Goal: Task Accomplishment & Management: Complete application form

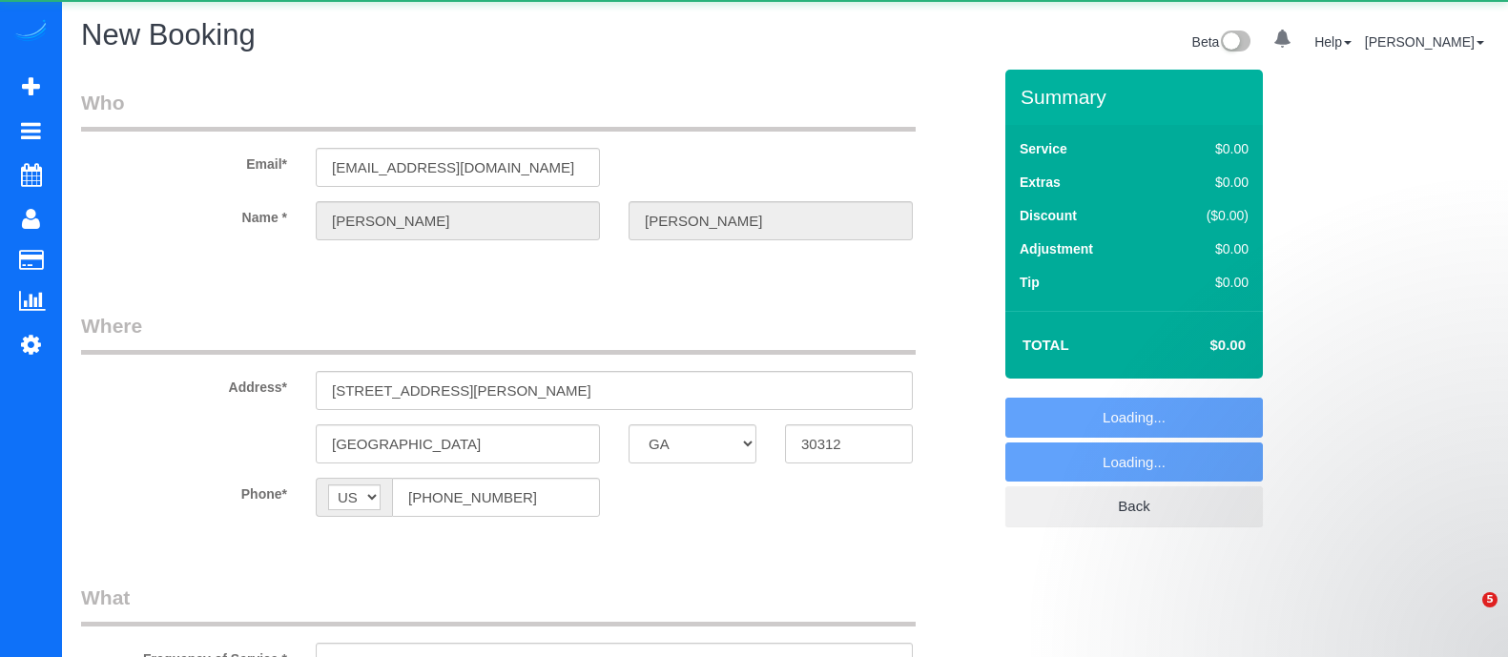
select select "GA"
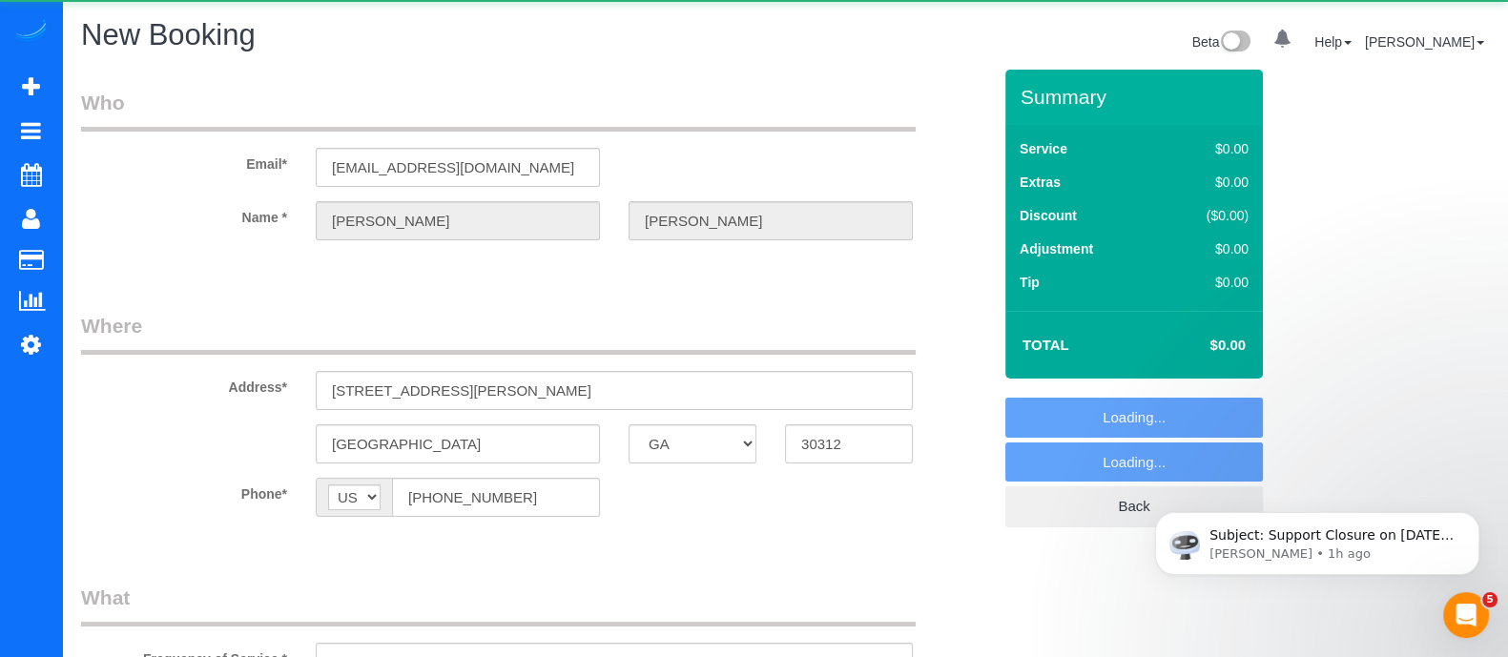
select select "object:2995"
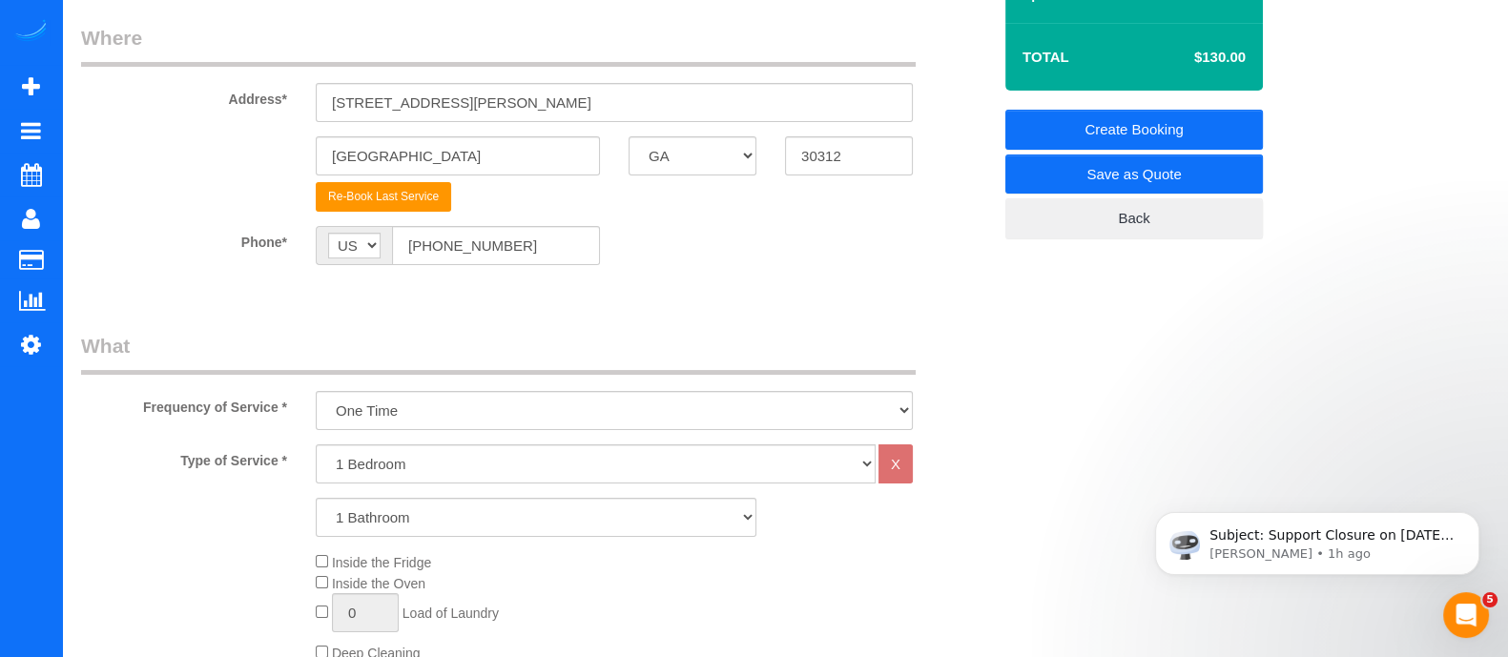
scroll to position [336, 0]
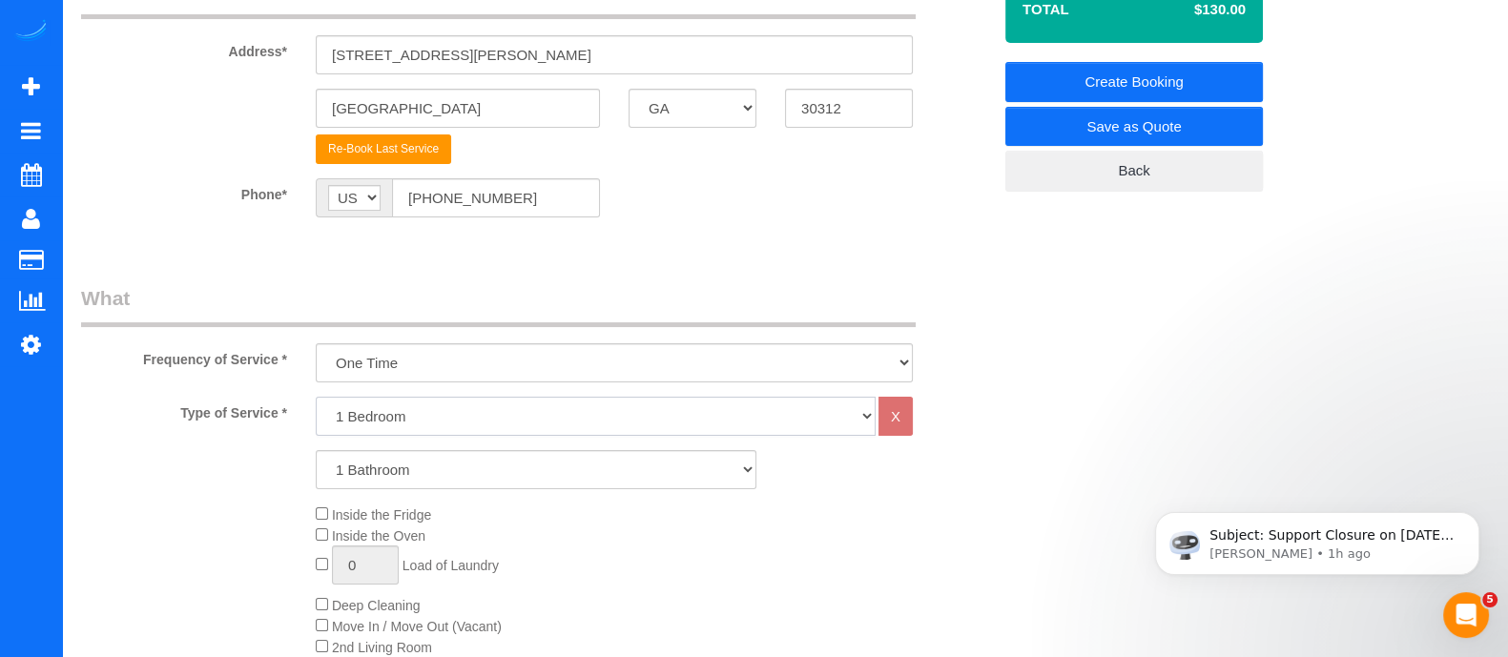
click at [673, 406] on select "1 Bedroom 2 Bedrooms 3 Bedrooms 4 Bedrooms 5 Bedrooms 6 Bedrooms" at bounding box center [596, 416] width 560 height 39
select select "3"
click at [316, 397] on select "1 Bedroom 2 Bedrooms 3 Bedrooms 4 Bedrooms 5 Bedrooms 6 Bedrooms" at bounding box center [596, 416] width 560 height 39
drag, startPoint x: 525, startPoint y: 465, endPoint x: 438, endPoint y: 343, distance: 149.1
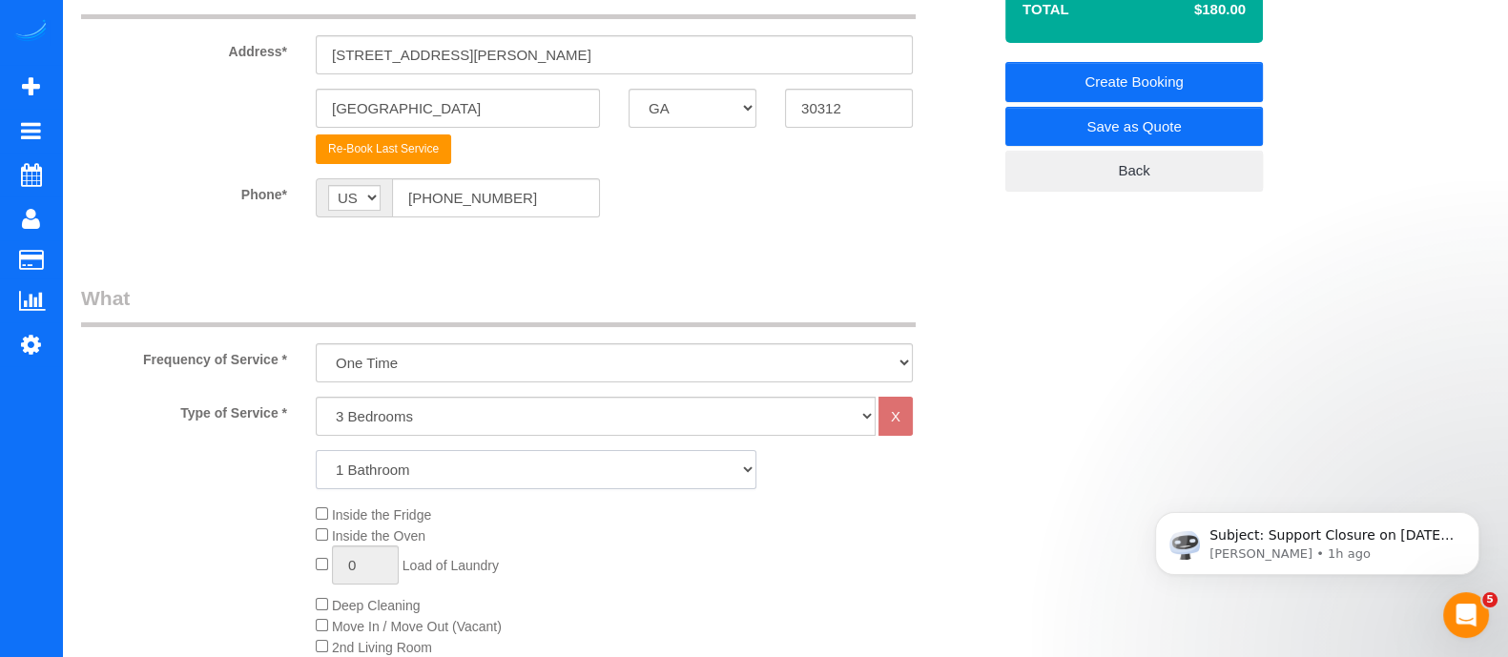
select select "3"
click at [316, 450] on select "1 Bathroom 2 Bathrooms 3 Bathrooms 4 Bathrooms 5 Bathrooms 6 Bathrooms" at bounding box center [536, 469] width 441 height 39
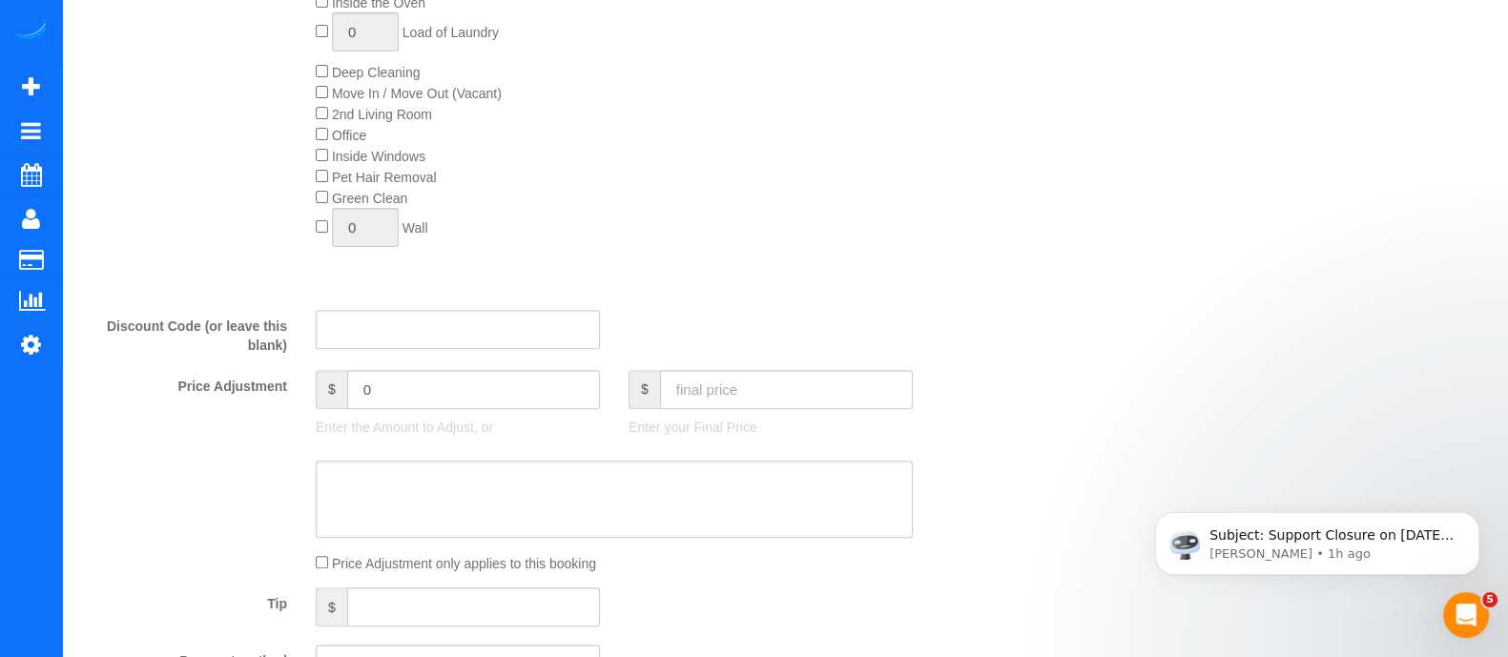
scroll to position [1043, 0]
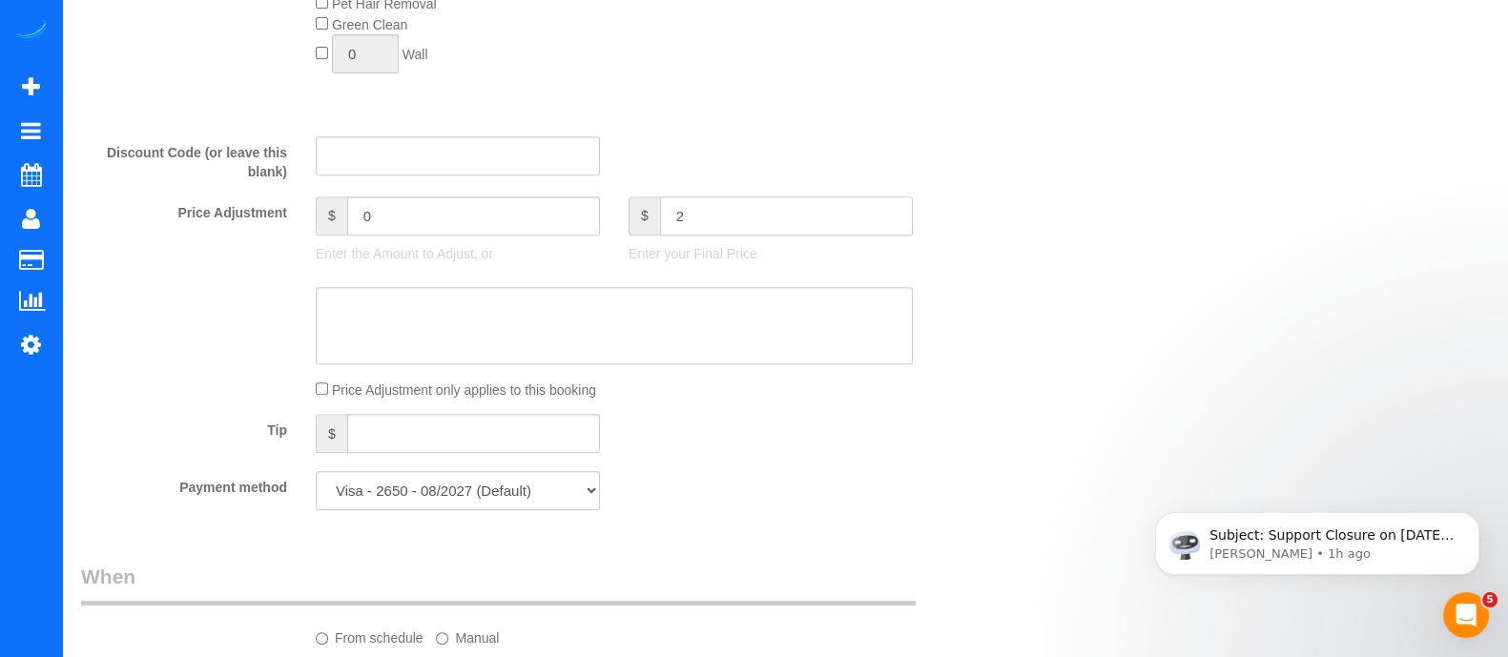
click at [755, 217] on input "2" at bounding box center [786, 216] width 253 height 39
type input "230"
type input "-10"
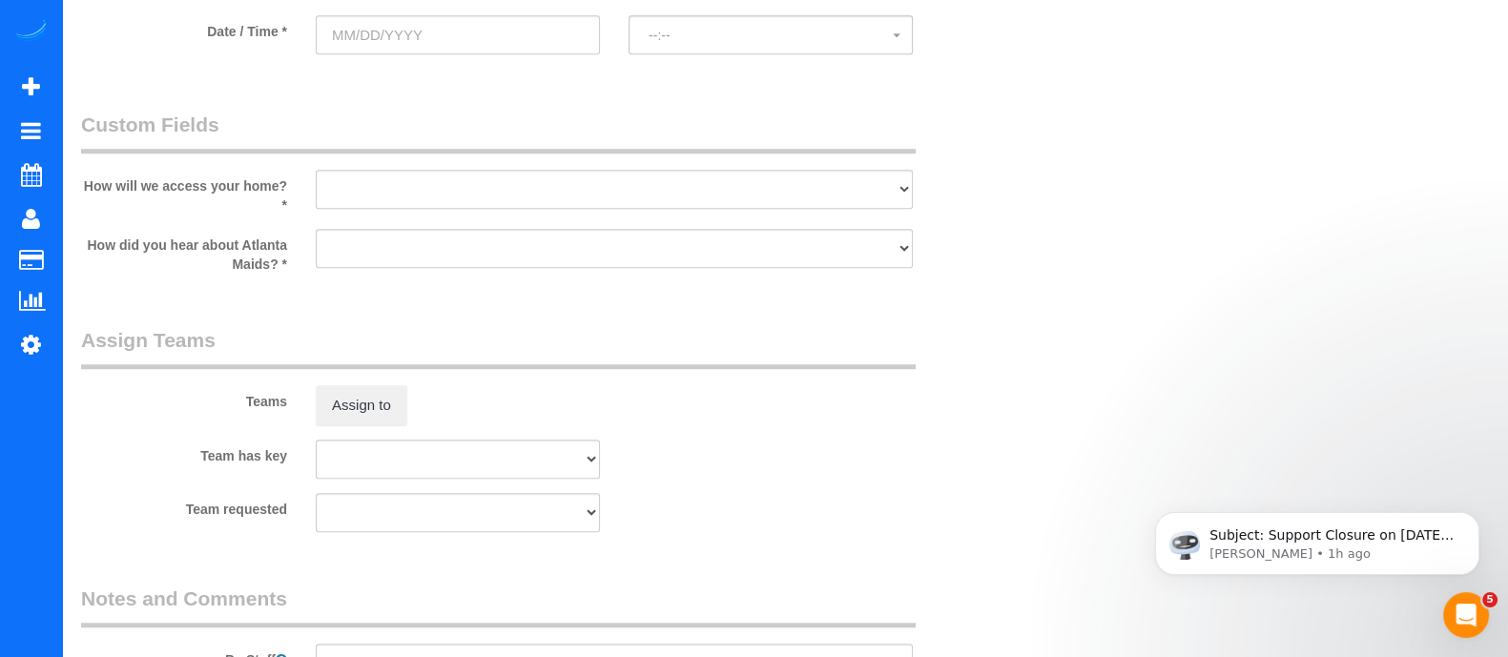
scroll to position [1679, 0]
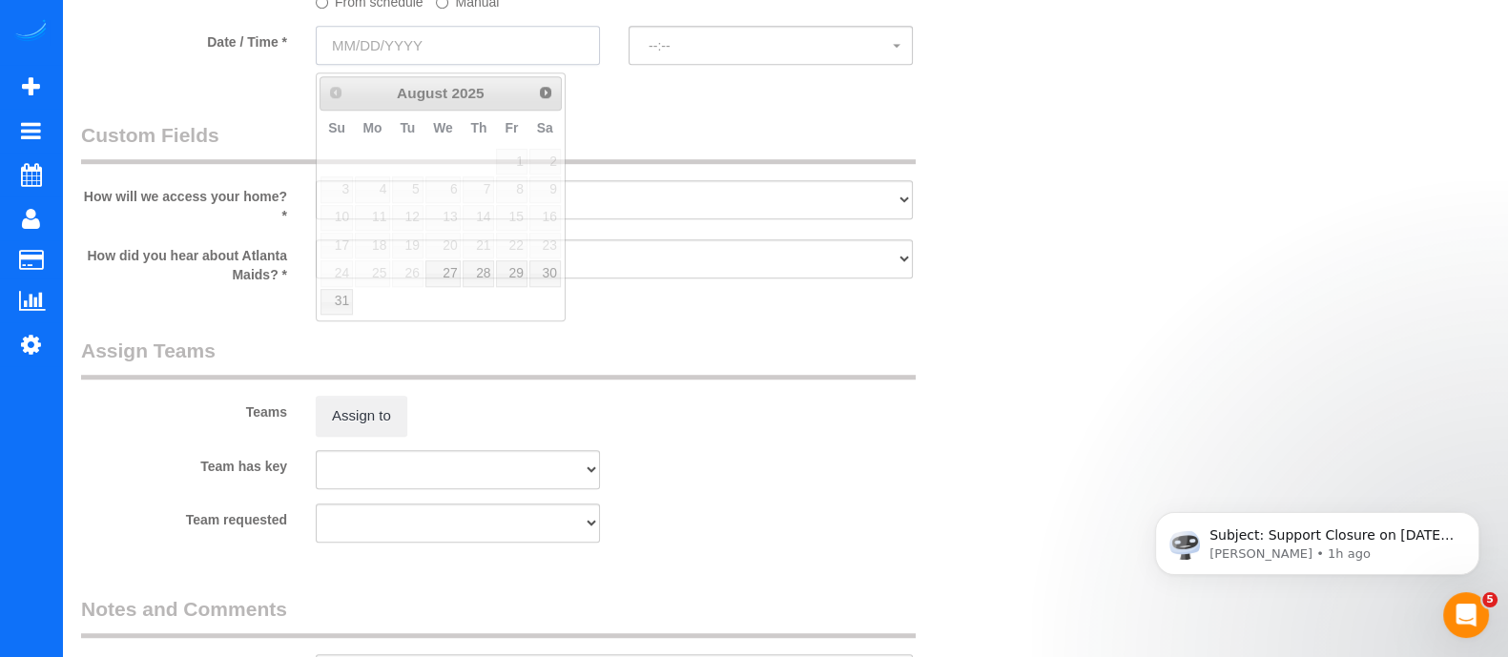
click at [489, 48] on input "text" at bounding box center [458, 45] width 284 height 39
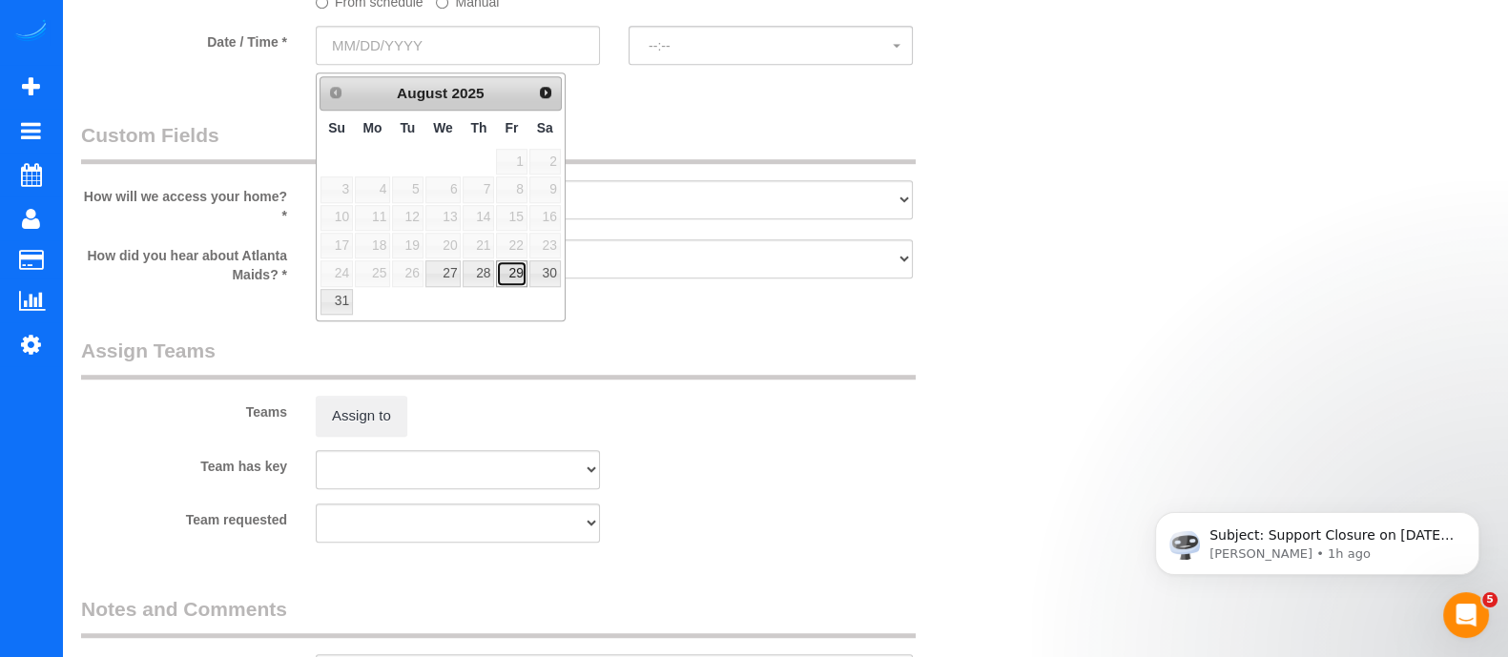
click at [511, 276] on link "29" at bounding box center [511, 273] width 31 height 26
type input "[DATE]"
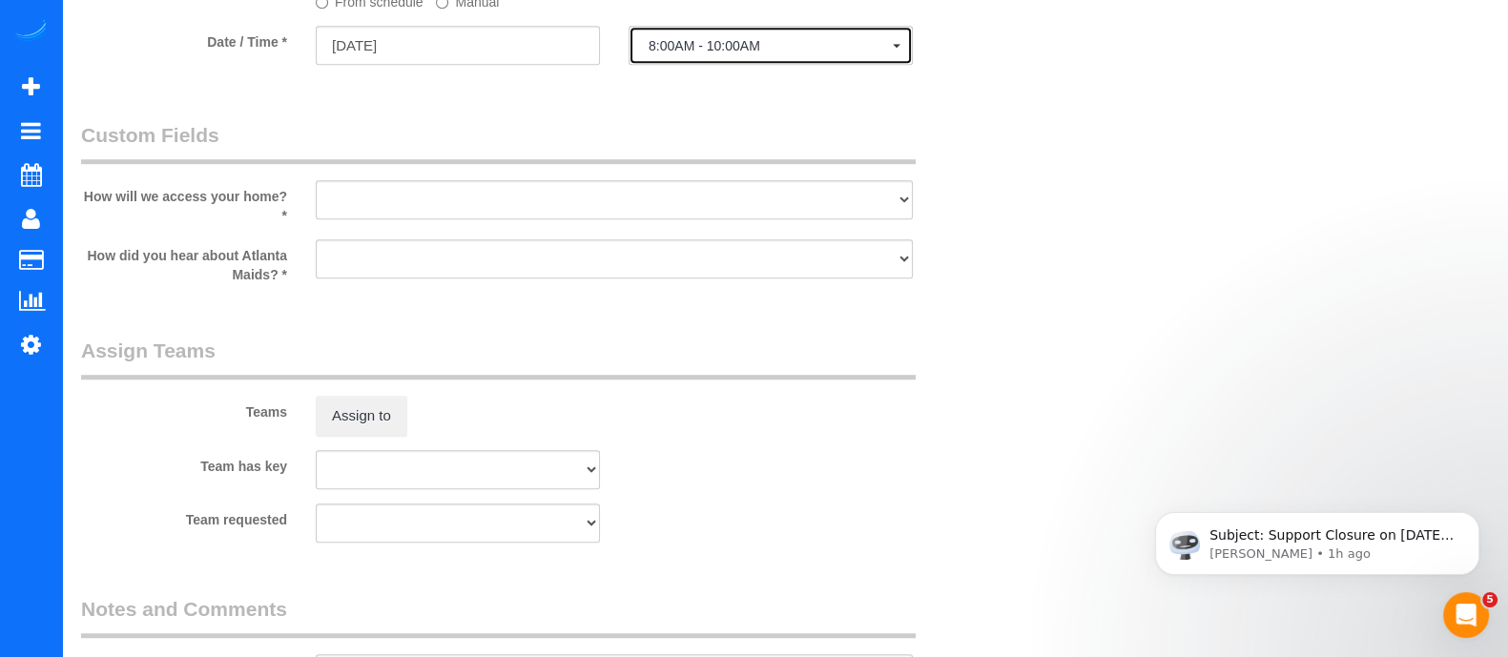
click at [691, 61] on button "8:00AM - 10:00AM" at bounding box center [771, 45] width 284 height 39
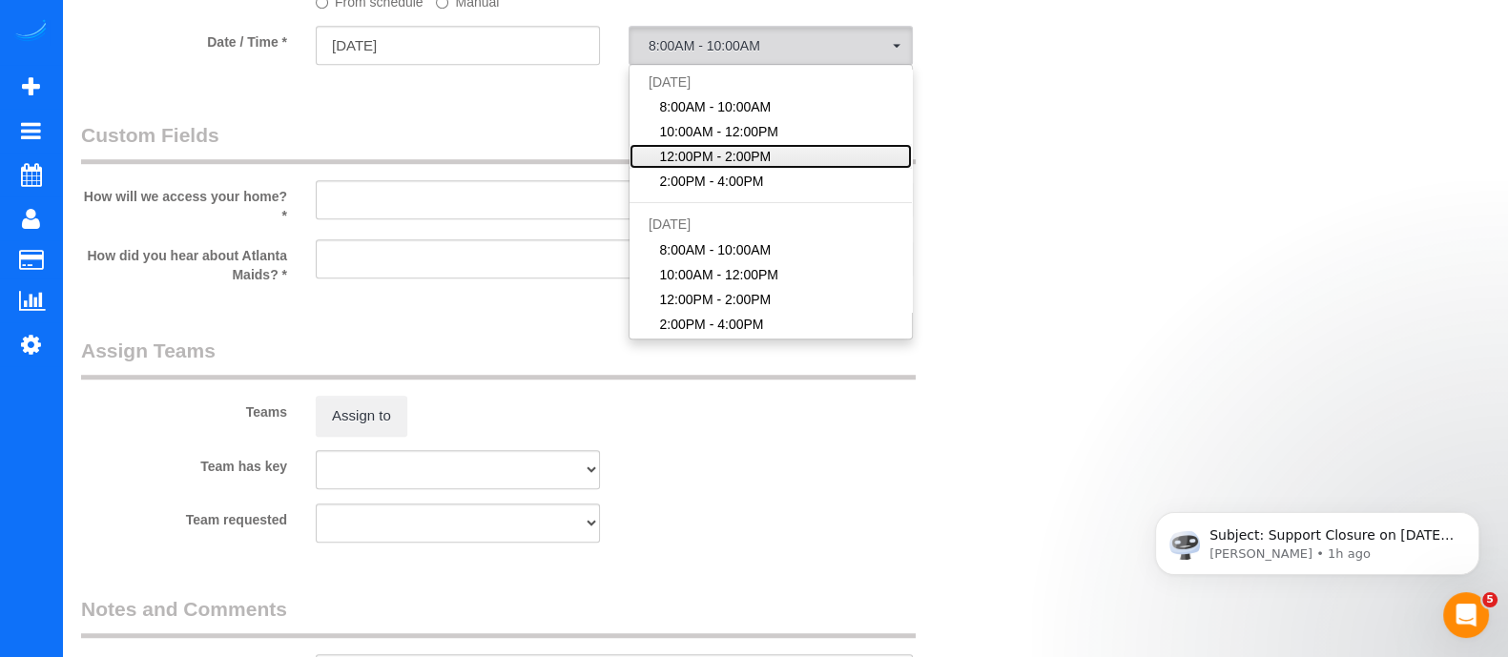
click at [702, 159] on span "12:00PM - 2:00PM" at bounding box center [716, 156] width 112 height 19
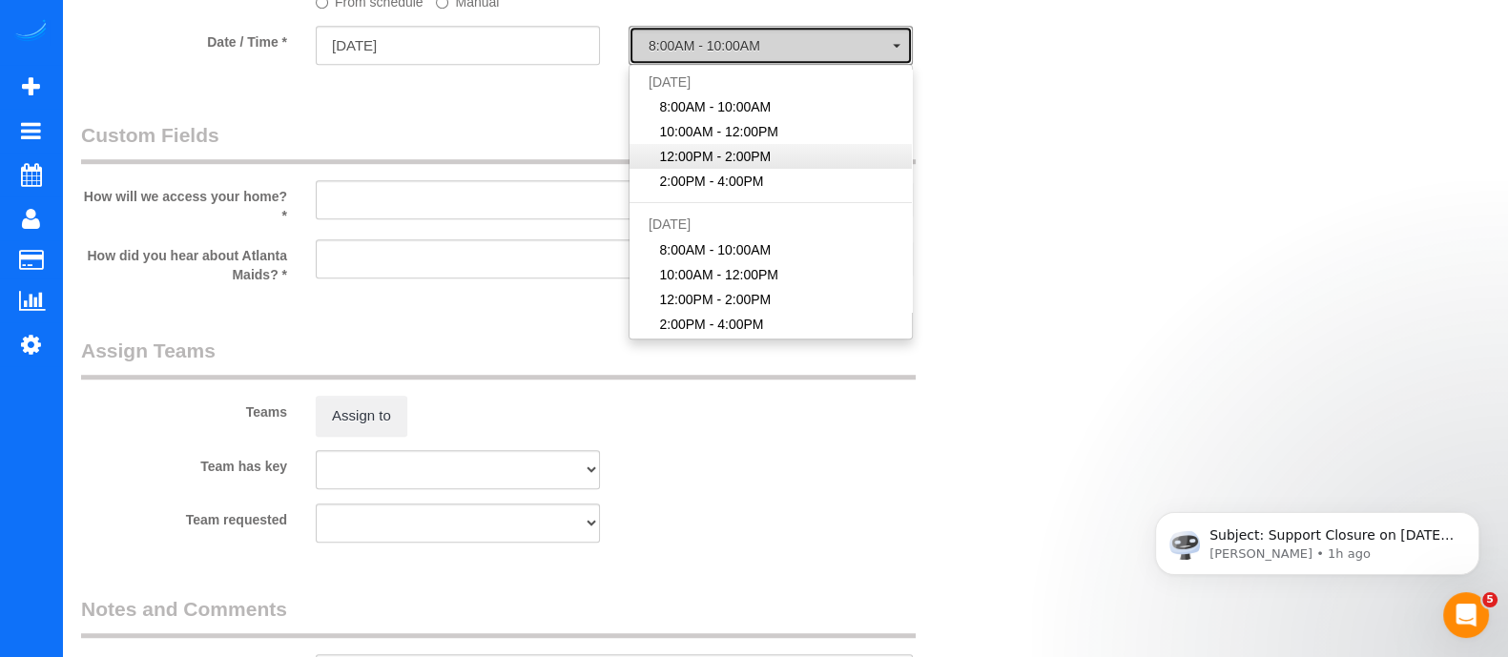
select select "spot3"
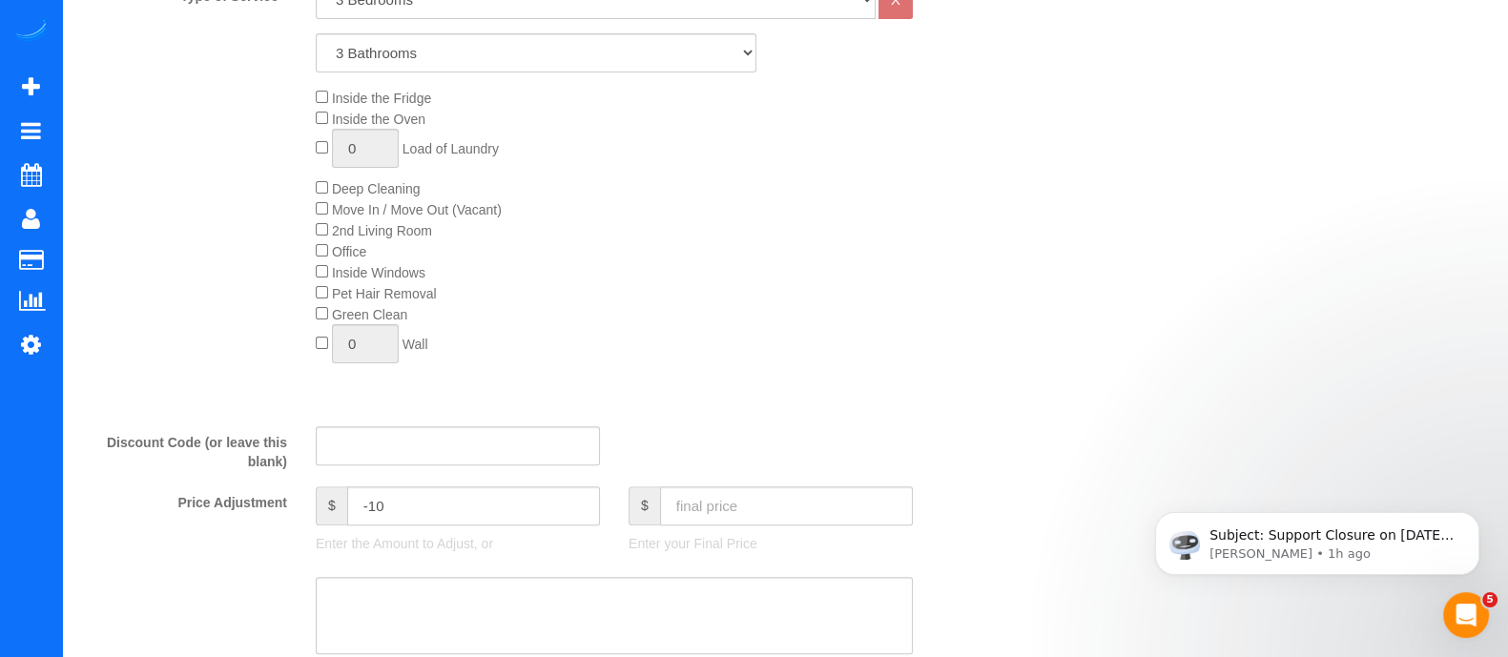
scroll to position [13, 0]
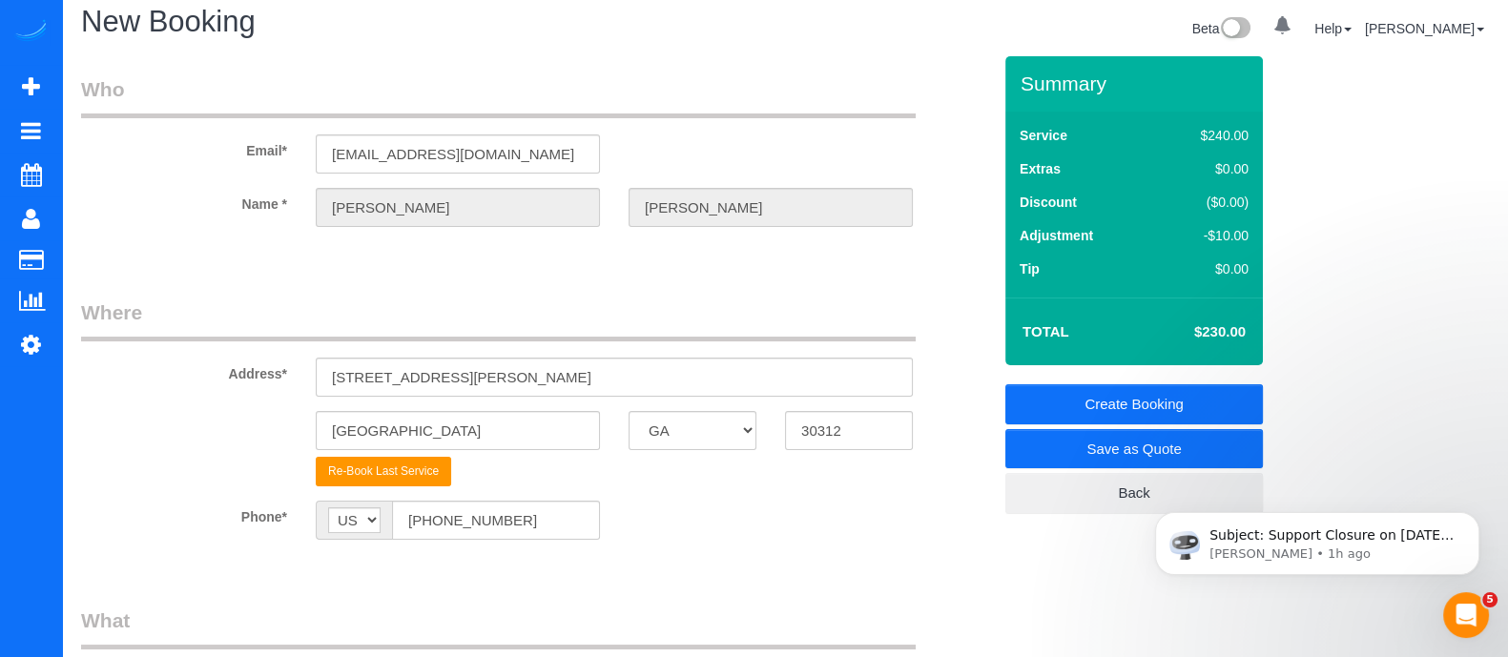
click at [1188, 403] on link "Create Booking" at bounding box center [1135, 405] width 258 height 40
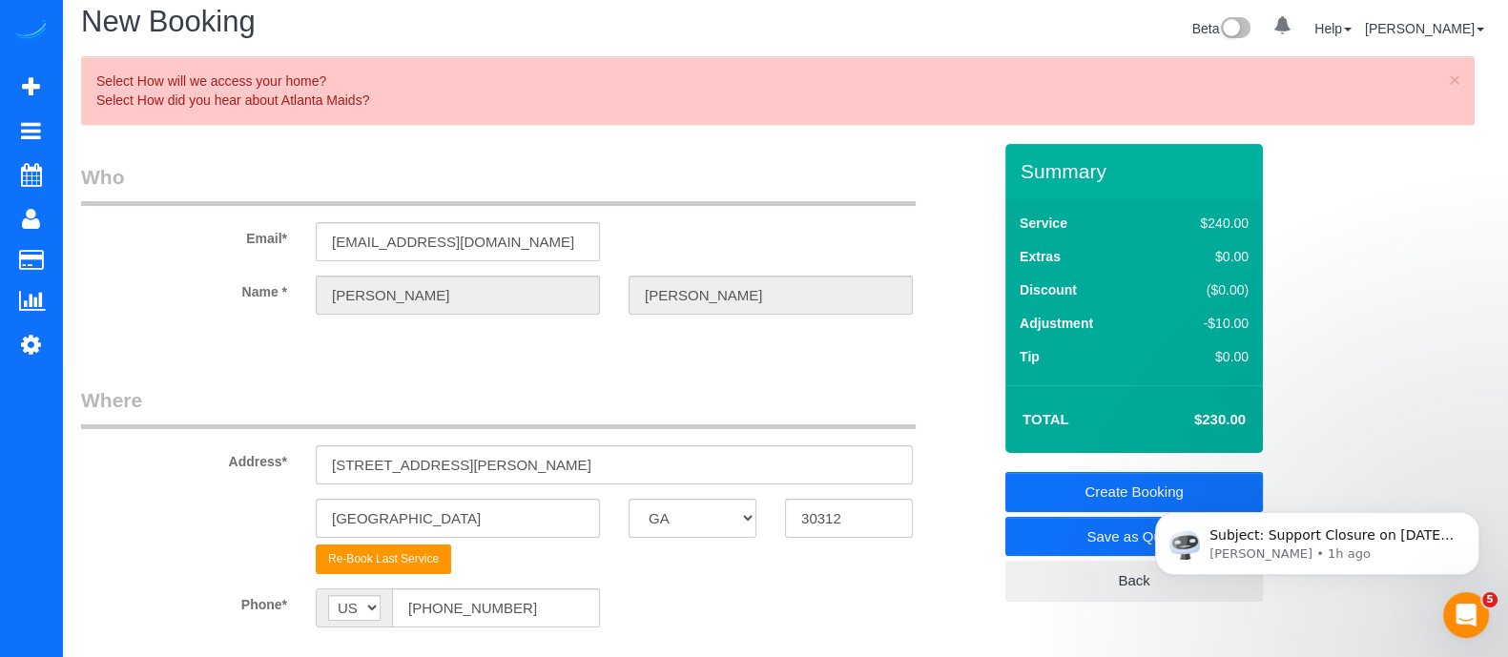
scroll to position [1895, 0]
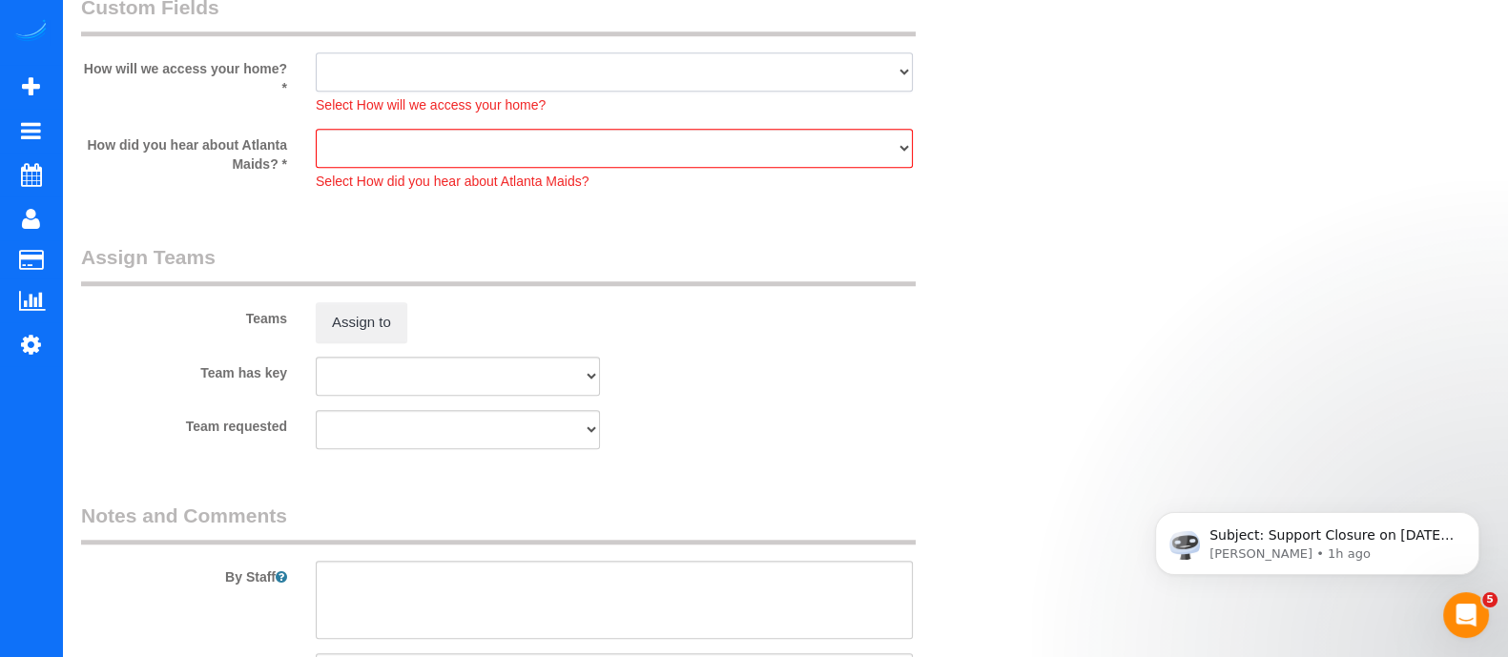
click at [652, 82] on select "I will leave a key I will provide an access code Someone will be home Go to apa…" at bounding box center [614, 71] width 597 height 39
select select "number:3"
click at [316, 58] on select "I will leave a key I will provide an access code Someone will be home Go to apa…" at bounding box center [614, 71] width 597 height 39
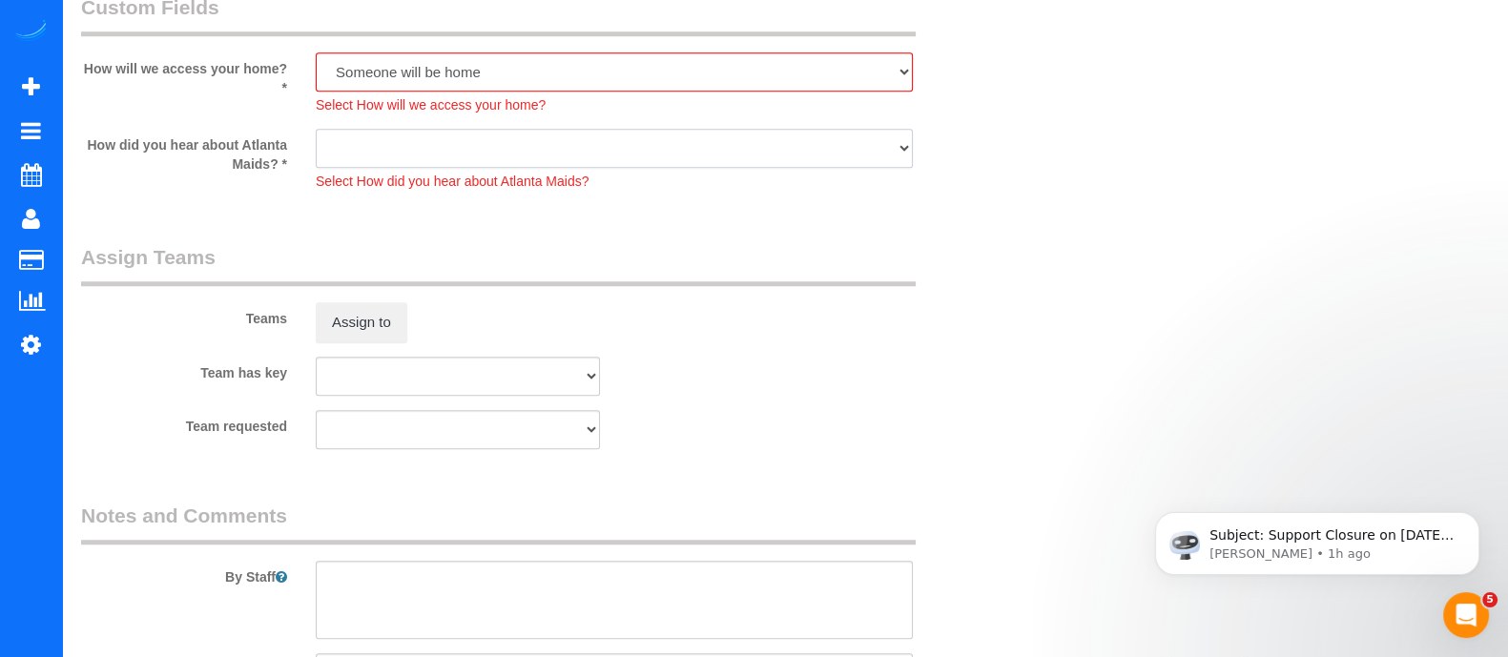
click at [546, 164] on select "Google Yelp From a friend Social media Other" at bounding box center [614, 148] width 597 height 39
select select "number:6"
click at [316, 135] on select "Google Yelp From a friend Social media Other" at bounding box center [614, 148] width 597 height 39
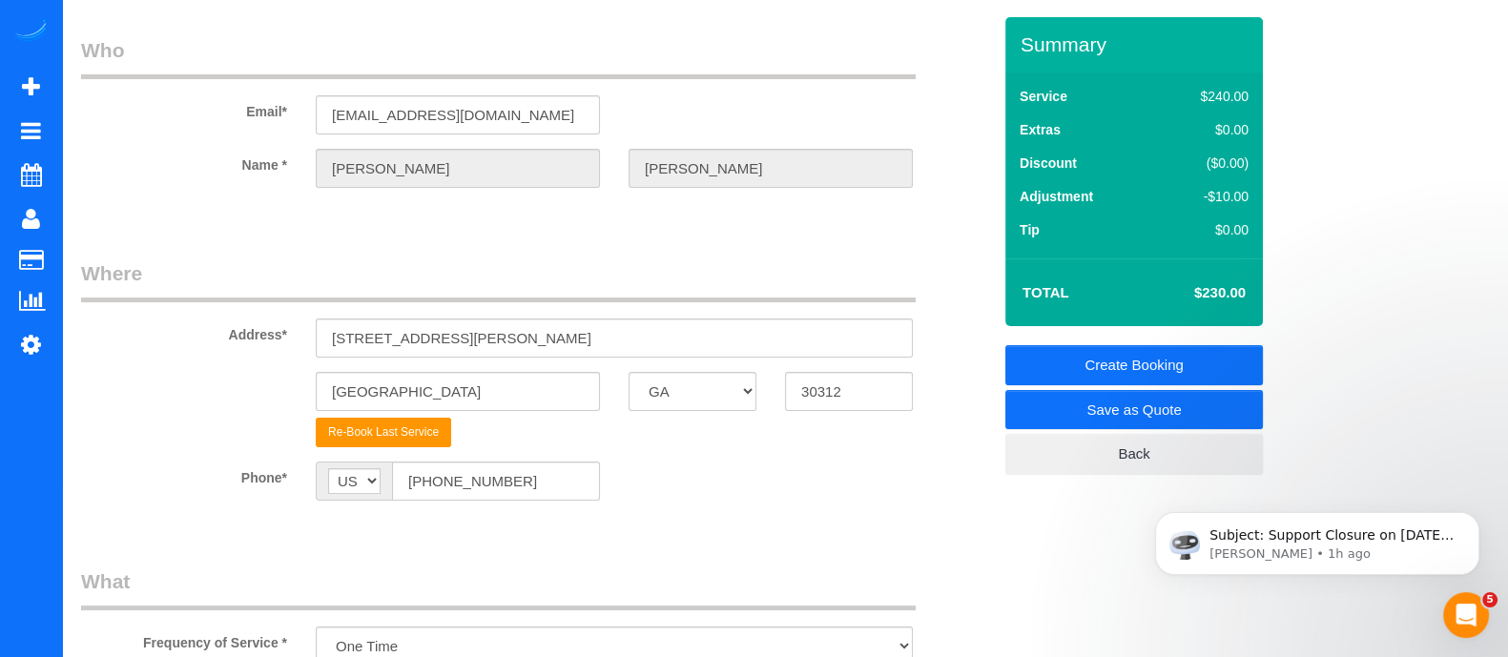
scroll to position [144, 0]
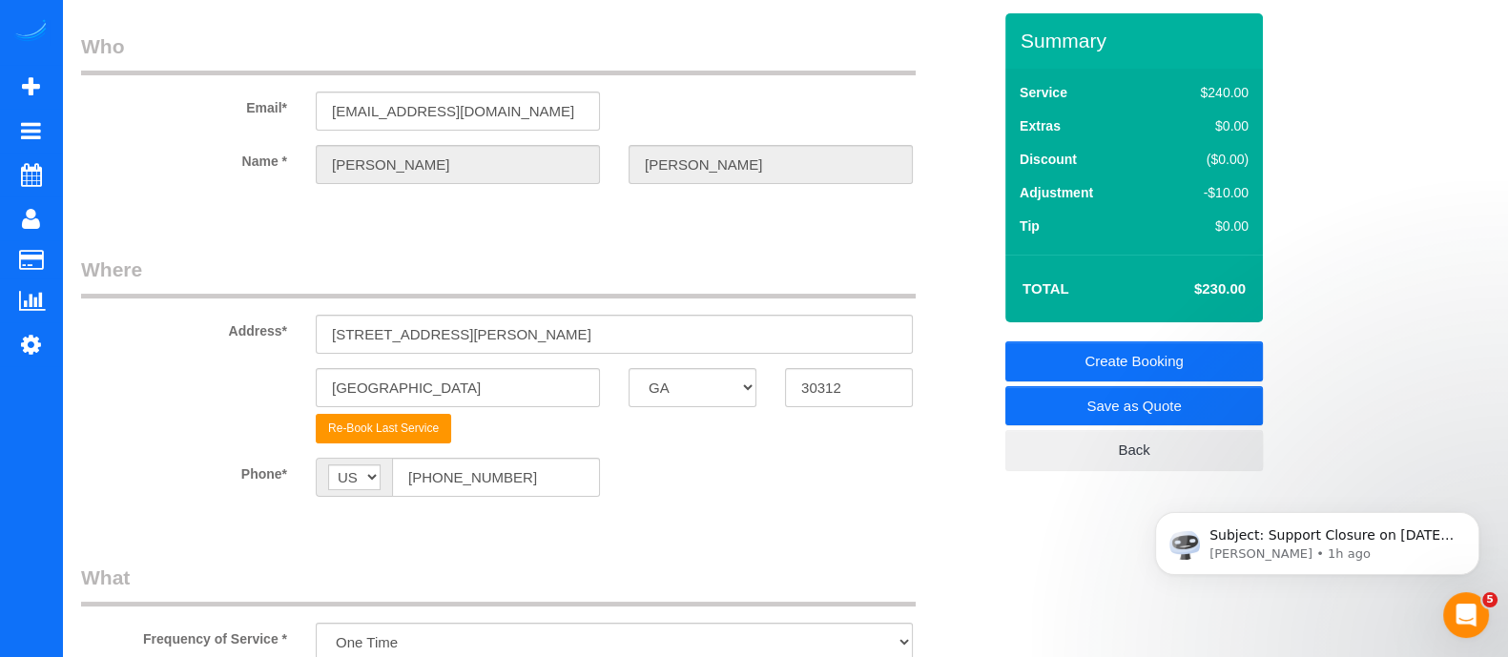
click at [1097, 358] on link "Create Booking" at bounding box center [1135, 362] width 258 height 40
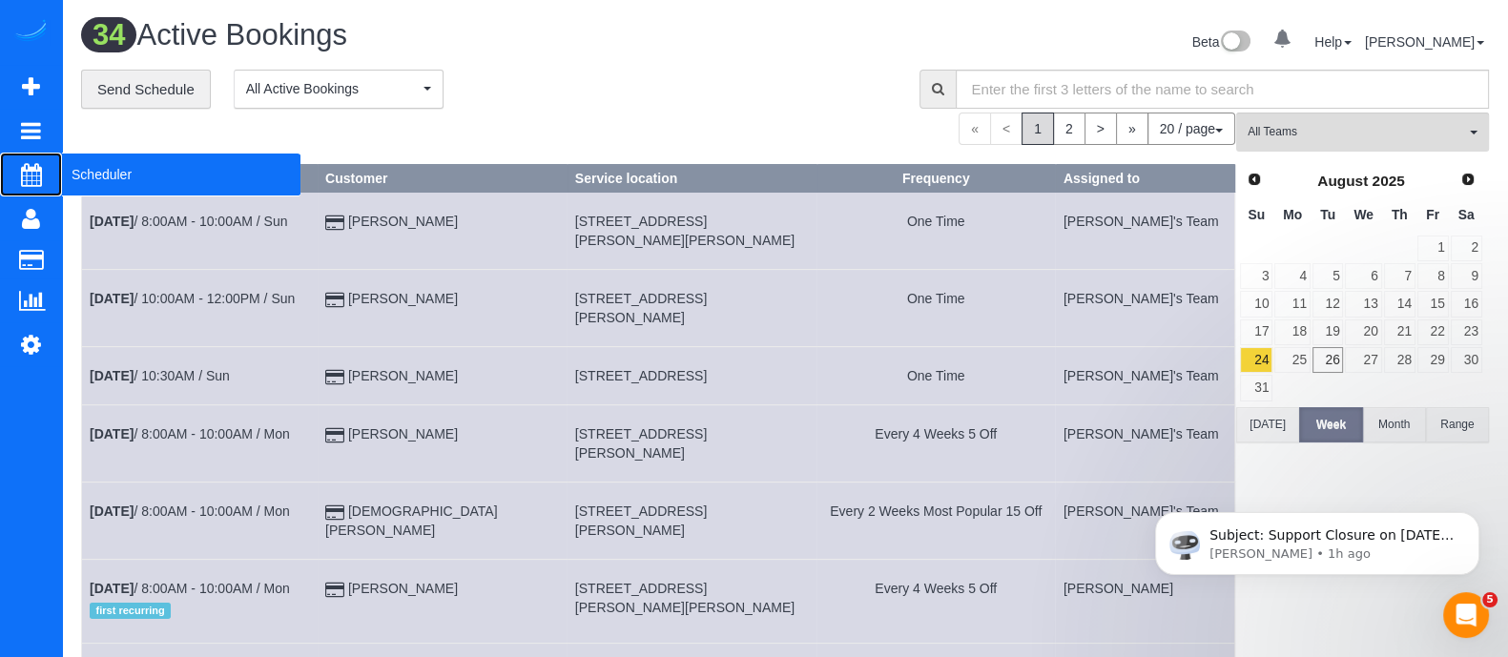
click at [126, 191] on span "Scheduler" at bounding box center [181, 175] width 239 height 44
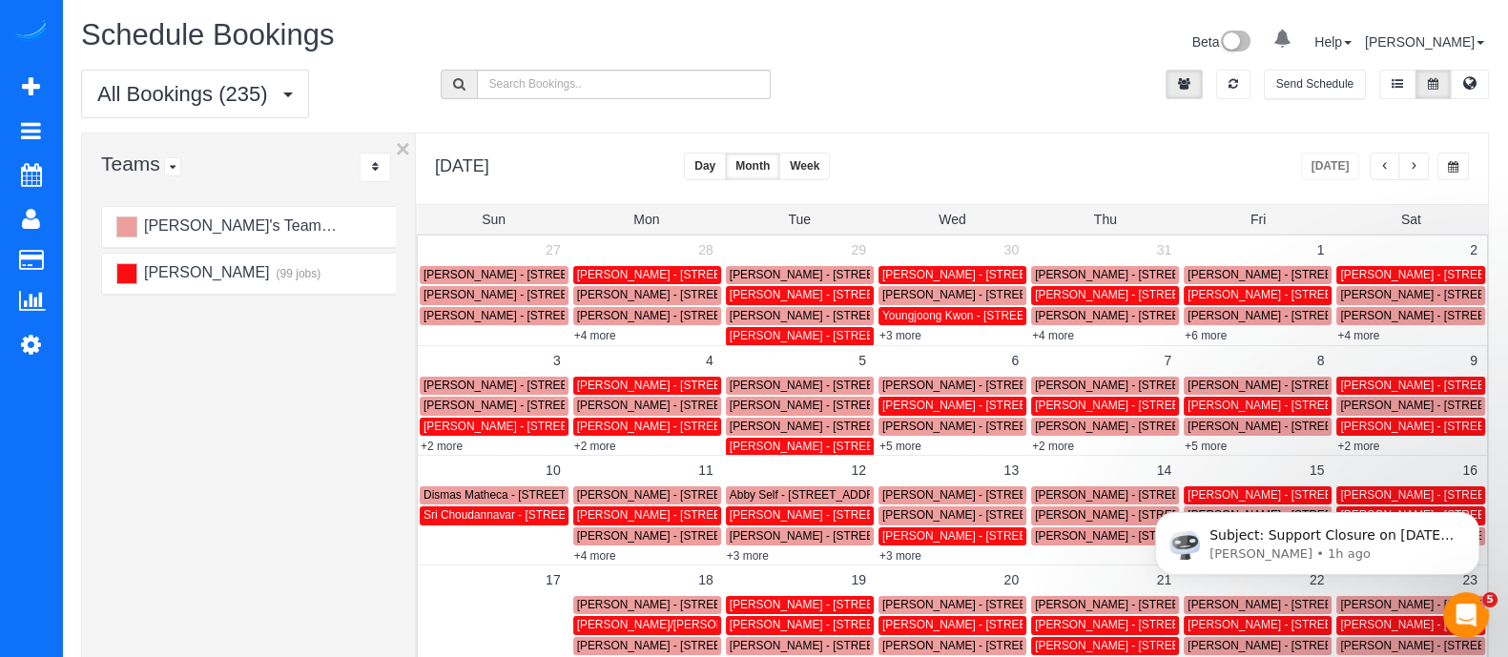
click at [951, 95] on div "All Bookings (235) All Bookings Unassigned Bookings Recurring Bookings New Cust…" at bounding box center [785, 101] width 1437 height 63
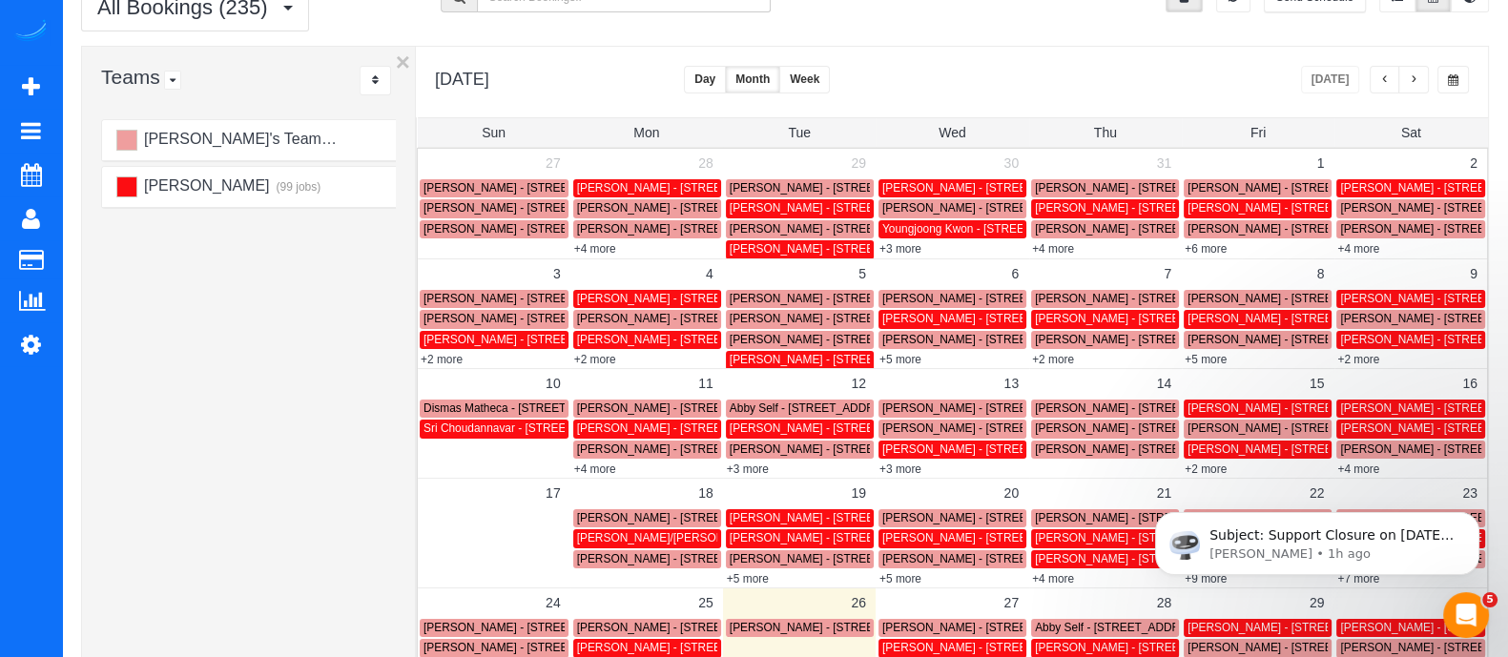
scroll to position [86, 0]
